Goal: Find specific page/section: Find specific page/section

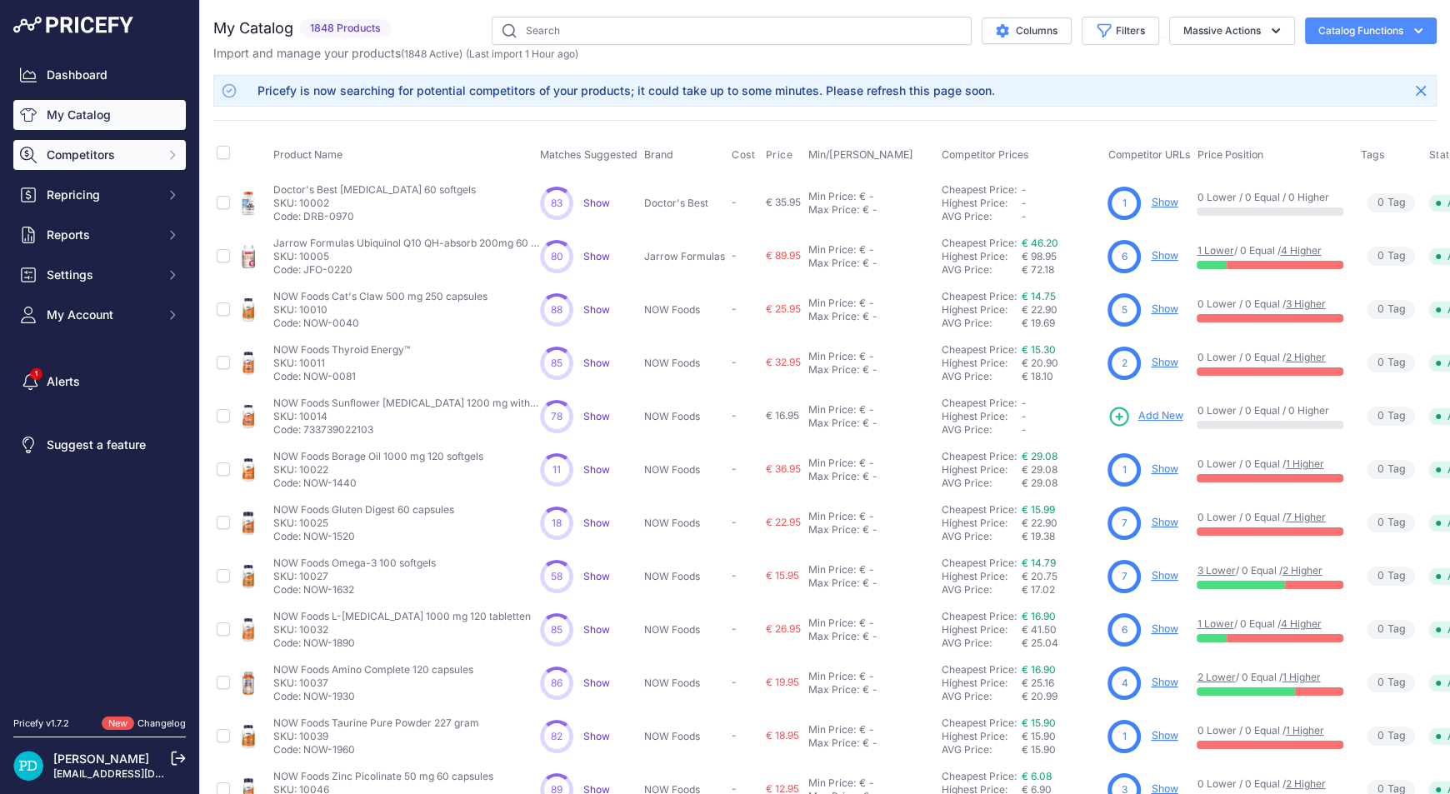
click at [104, 159] on span "Competitors" at bounding box center [101, 155] width 109 height 17
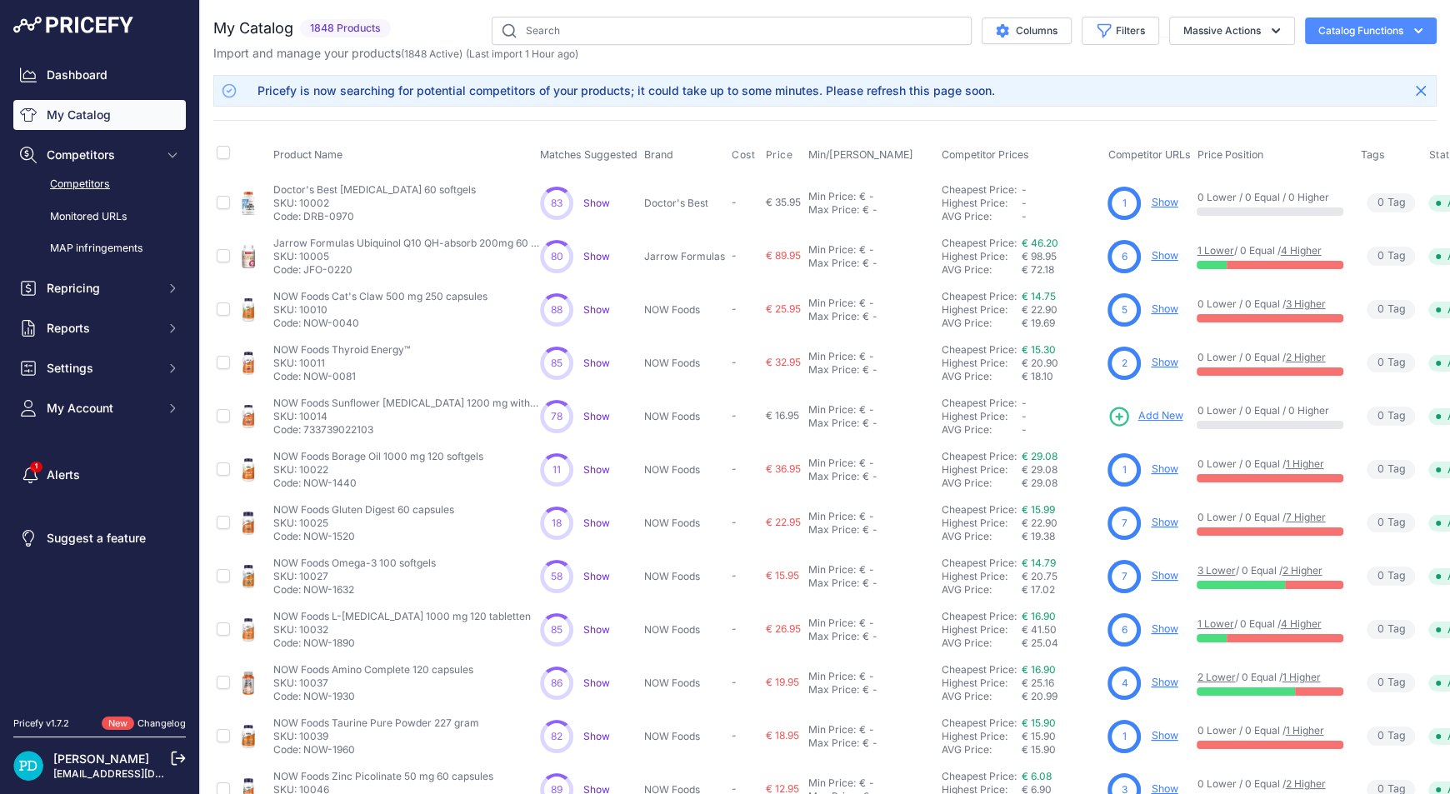
click at [103, 187] on link "Competitors" at bounding box center [99, 184] width 172 height 29
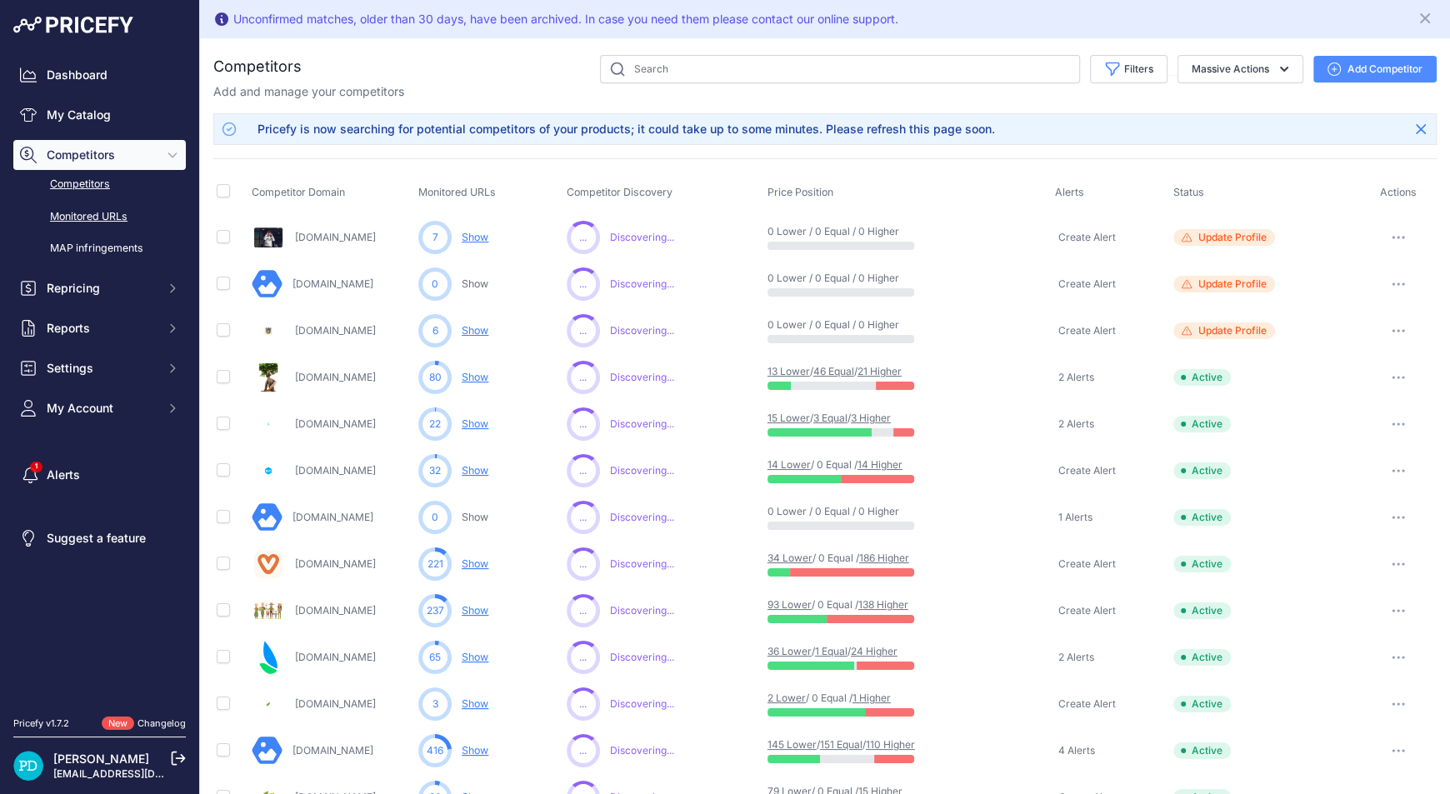
click at [104, 215] on link "Monitored URLs" at bounding box center [99, 216] width 172 height 29
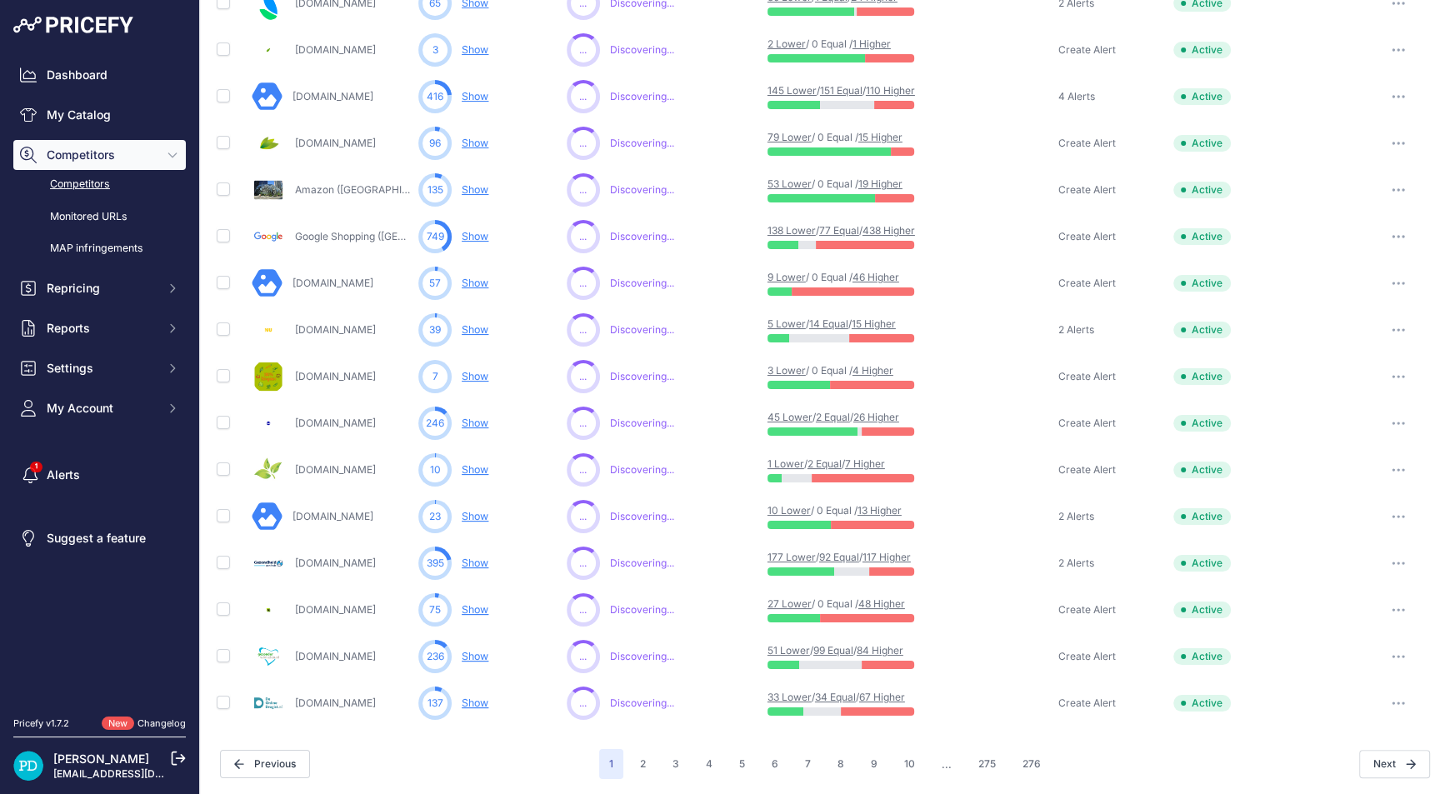
scroll to position [536, 0]
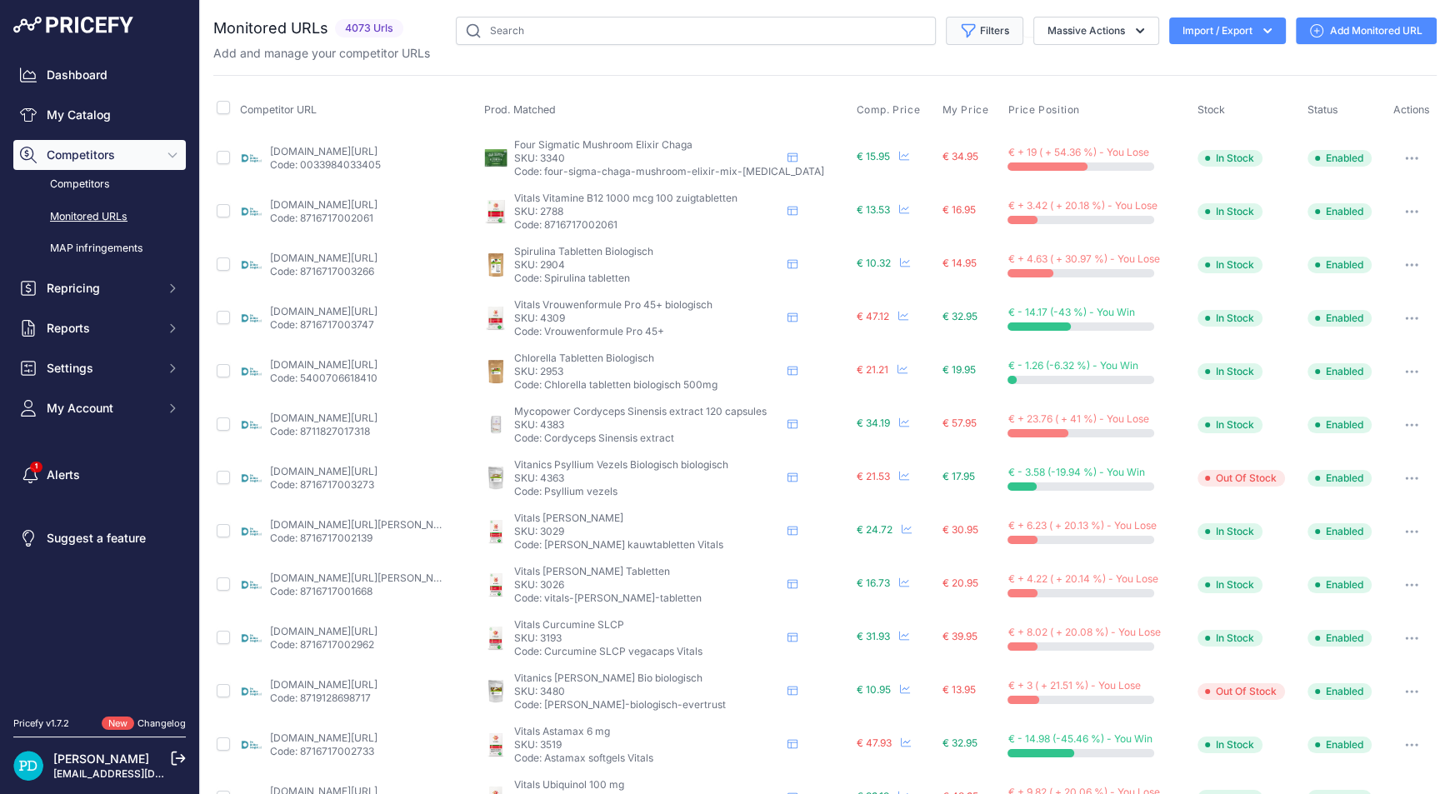
click at [976, 31] on button "Filters" at bounding box center [984, 31] width 77 height 28
